Goal: Find specific page/section: Find specific page/section

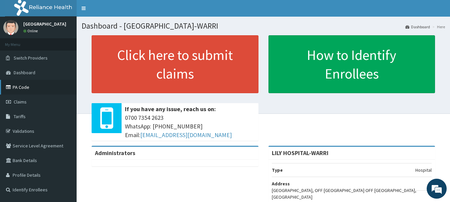
click at [39, 85] on link "PA Code" at bounding box center [38, 87] width 77 height 15
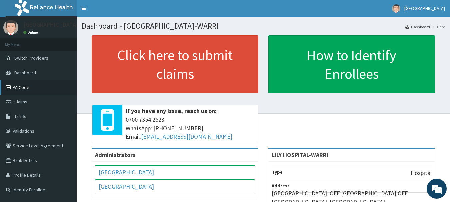
click at [24, 83] on link "PA Code" at bounding box center [38, 87] width 77 height 15
